Goal: Navigation & Orientation: Understand site structure

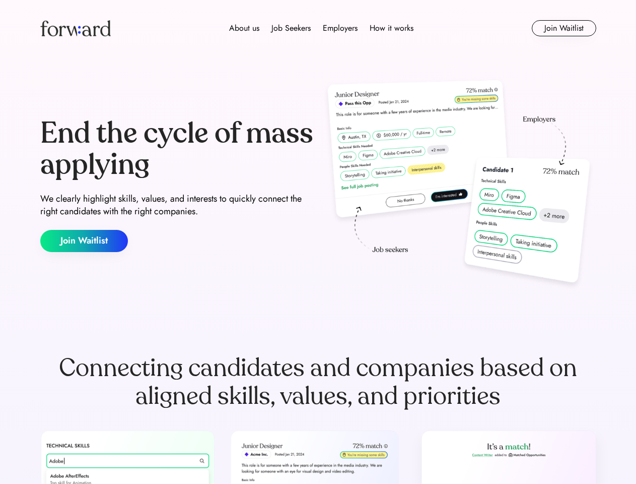
click at [318, 242] on div "End the cycle of mass applying We clearly highlight skills, values, and interes…" at bounding box center [318, 185] width 556 height 217
click at [318, 28] on div "About us Job Seekers Employers How it works" at bounding box center [321, 28] width 397 height 12
click at [76, 28] on img at bounding box center [75, 28] width 71 height 16
click at [321, 28] on div "About us Job Seekers Employers How it works" at bounding box center [321, 28] width 397 height 12
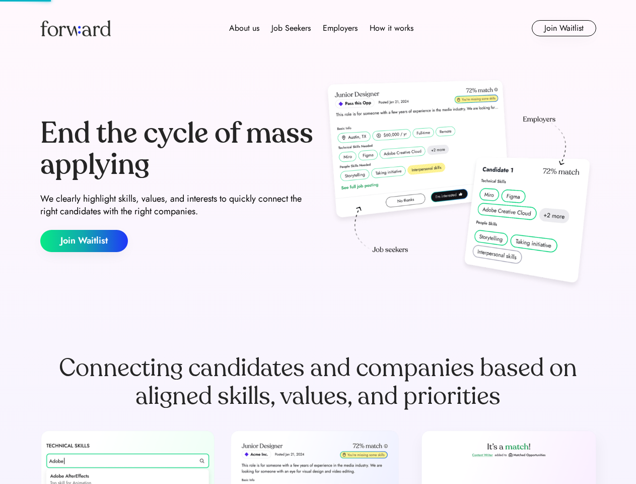
click at [244, 28] on div "About us" at bounding box center [244, 28] width 30 height 12
click at [291, 28] on div "Job Seekers" at bounding box center [290, 28] width 39 height 12
click at [340, 28] on div "Employers" at bounding box center [340, 28] width 35 height 12
click at [391, 28] on div "How it works" at bounding box center [392, 28] width 44 height 12
click at [564, 28] on button "Join Waitlist" at bounding box center [564, 28] width 64 height 16
